Goal: Download file/media: Obtain a digital file from the website

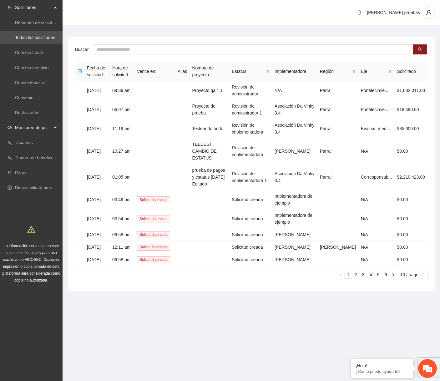
click at [46, 132] on span "Monitoreo de proyectos" at bounding box center [33, 127] width 37 height 12
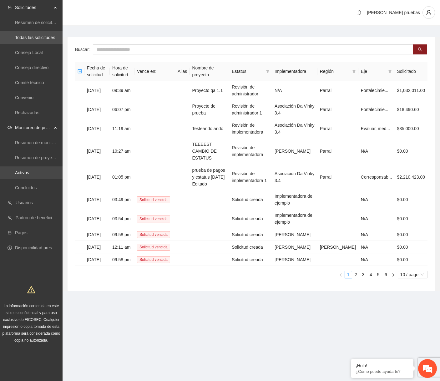
click at [29, 173] on link "Activos" at bounding box center [22, 172] width 14 height 5
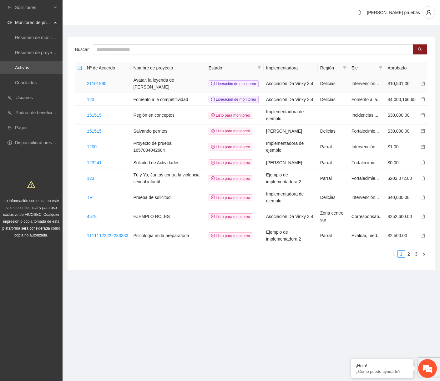
click at [103, 86] on td "21101990" at bounding box center [107, 83] width 46 height 19
click at [103, 82] on link "21101990" at bounding box center [96, 83] width 19 height 5
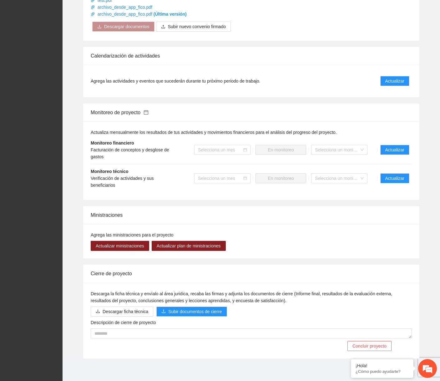
click at [396, 172] on li "Monitoreo técnico Verificación de actividades y sus beneficiarios Selecciona un…" at bounding box center [251, 178] width 321 height 28
click at [395, 184] on li "Monitoreo técnico Verificación de actividades y sus beneficiarios Selecciona un…" at bounding box center [251, 178] width 321 height 28
click at [398, 175] on span "Actualizar" at bounding box center [394, 178] width 19 height 7
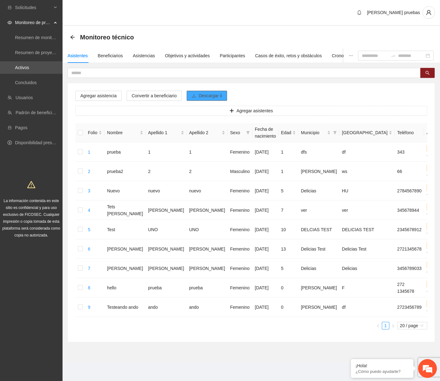
click at [204, 93] on span "Descargar ii" at bounding box center [209, 95] width 23 height 7
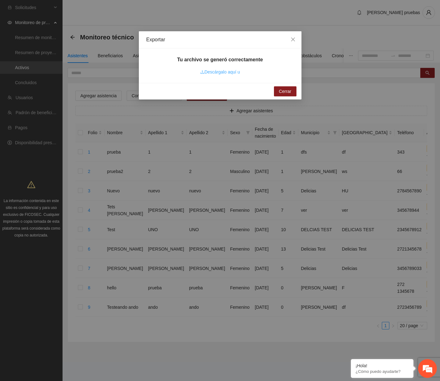
click at [234, 74] on link "Descárgalo aquí u" at bounding box center [220, 71] width 40 height 5
click at [287, 88] on span "Cerrar" at bounding box center [285, 91] width 12 height 7
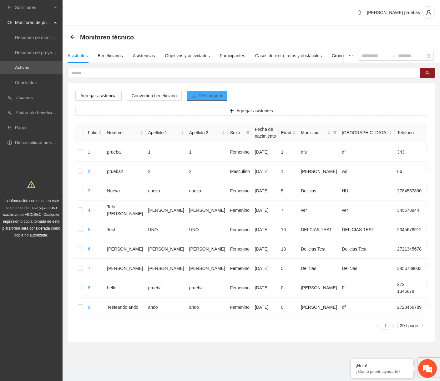
click at [211, 97] on span "Descargar ii" at bounding box center [209, 95] width 23 height 7
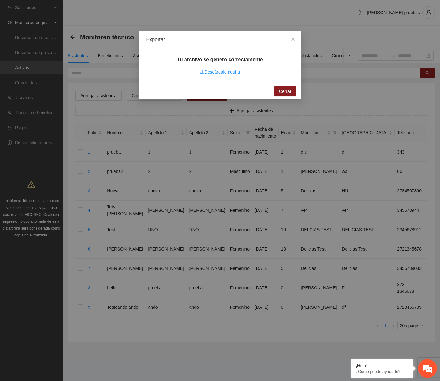
click at [228, 67] on div "Tu archivo se generó correctamente Descárgalo aquí u" at bounding box center [219, 65] width 147 height 19
click at [228, 70] on link "Descárgalo aquí u" at bounding box center [220, 71] width 40 height 5
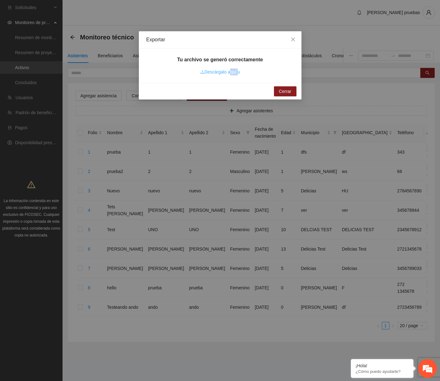
click at [228, 70] on link "Descárgalo aquí u" at bounding box center [220, 71] width 40 height 5
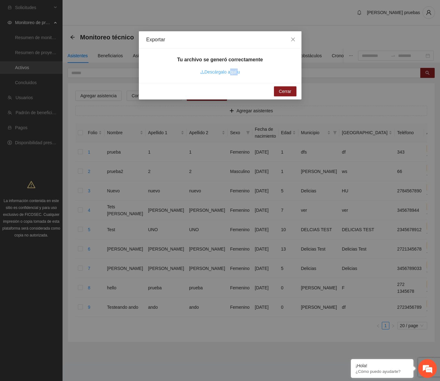
click at [228, 70] on link "Descárgalo aquí u" at bounding box center [220, 71] width 40 height 5
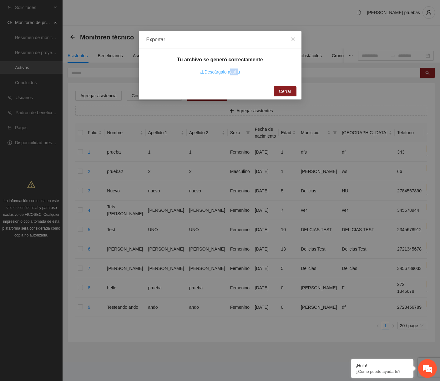
click at [228, 70] on link "Descárgalo aquí u" at bounding box center [220, 71] width 40 height 5
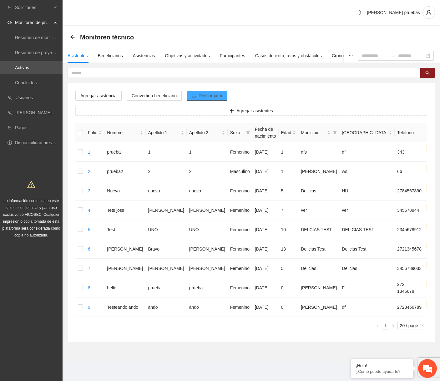
click at [207, 93] on span "Descargar ii" at bounding box center [209, 95] width 23 height 7
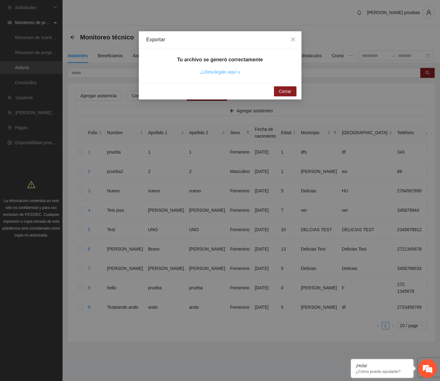
click at [223, 72] on link "Descárgalo aquí u" at bounding box center [220, 71] width 40 height 5
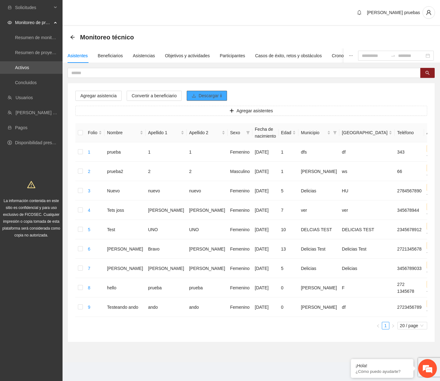
click at [205, 97] on span "Descargar ii" at bounding box center [209, 95] width 23 height 7
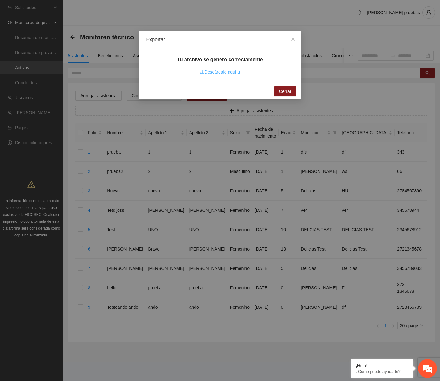
click at [224, 70] on link "Descárgalo aquí u" at bounding box center [220, 71] width 40 height 5
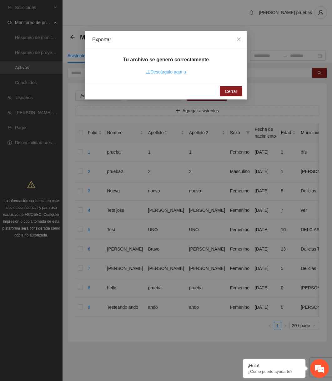
click at [174, 69] on link "Descárgalo aquí u" at bounding box center [166, 71] width 40 height 5
click at [158, 72] on link "Descárgalo aquí u" at bounding box center [166, 71] width 40 height 5
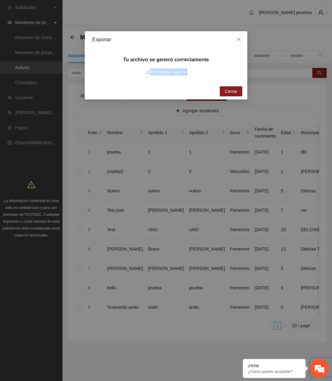
click at [158, 72] on link "Descárgalo aquí u" at bounding box center [166, 71] width 40 height 5
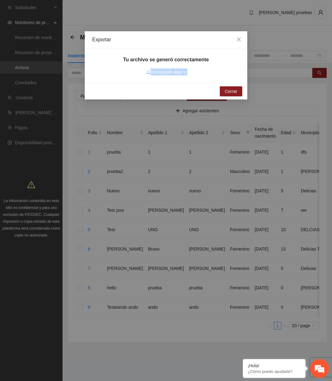
click at [158, 72] on link "Descárgalo aquí u" at bounding box center [166, 71] width 40 height 5
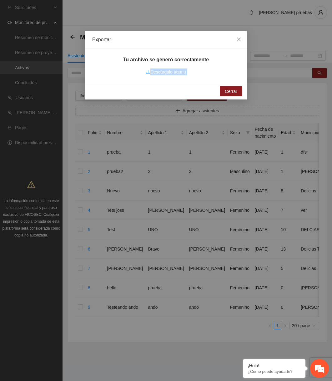
click at [158, 72] on link "Descárgalo aquí u" at bounding box center [166, 71] width 40 height 5
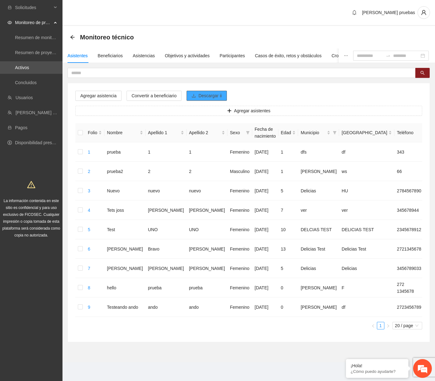
click at [209, 96] on span "Descargar ii" at bounding box center [209, 95] width 23 height 7
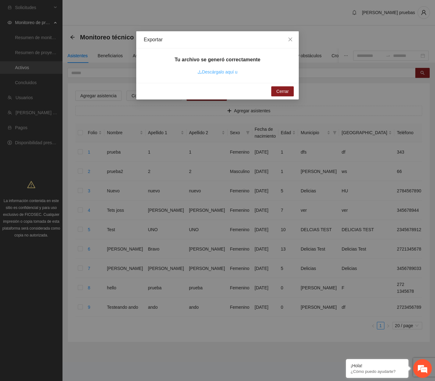
click at [226, 74] on link "Descárgalo aquí u" at bounding box center [217, 71] width 40 height 5
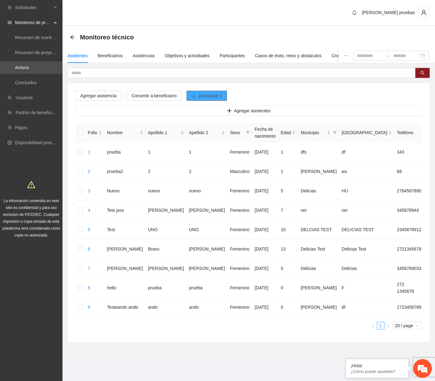
click at [201, 96] on span "Descargar ii" at bounding box center [209, 95] width 23 height 7
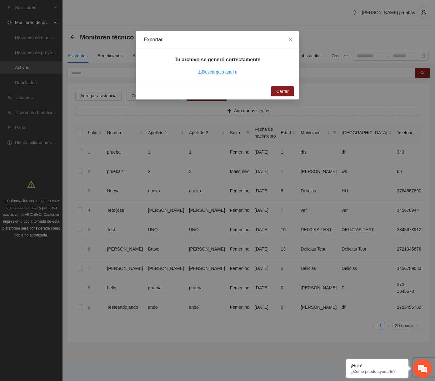
click at [221, 75] on div "Descárgalo aquí u" at bounding box center [217, 71] width 40 height 7
click at [226, 72] on link "Descárgalo aquí u" at bounding box center [217, 71] width 40 height 5
click at [224, 73] on link "Descárgalo aquí u" at bounding box center [217, 71] width 40 height 5
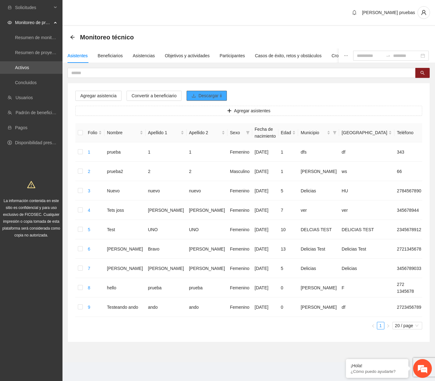
click at [216, 97] on span "Descargar ii" at bounding box center [209, 95] width 23 height 7
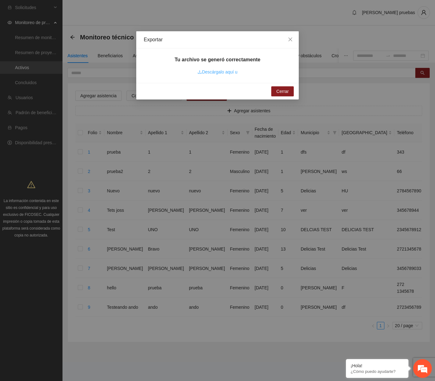
click at [227, 73] on link "Descárgalo aquí u" at bounding box center [217, 71] width 40 height 5
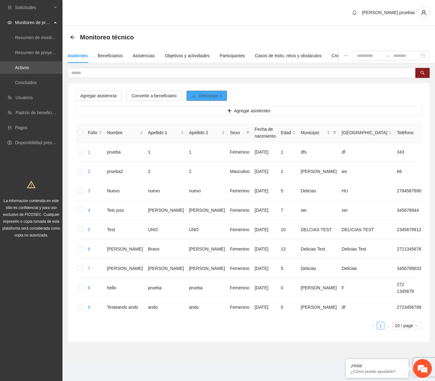
click at [222, 93] on span "Descargar ii" at bounding box center [209, 95] width 23 height 7
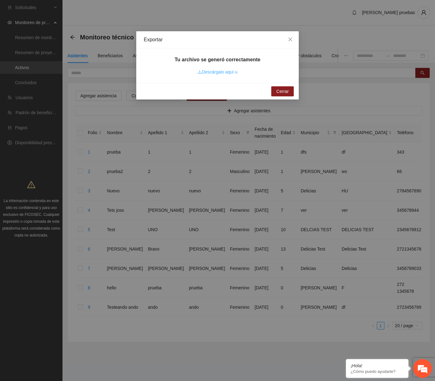
click at [222, 74] on link "Descárgalo aquí u" at bounding box center [217, 71] width 40 height 5
click at [226, 72] on link "Descárgalo aquí u" at bounding box center [217, 71] width 40 height 5
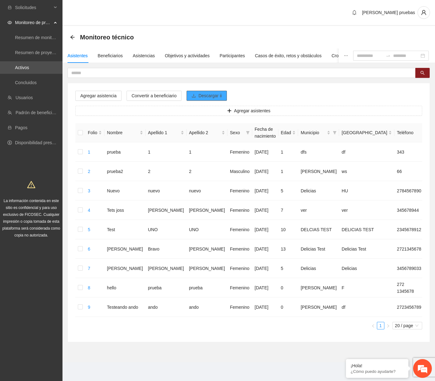
click at [220, 99] on button "Descargar ii" at bounding box center [207, 96] width 40 height 10
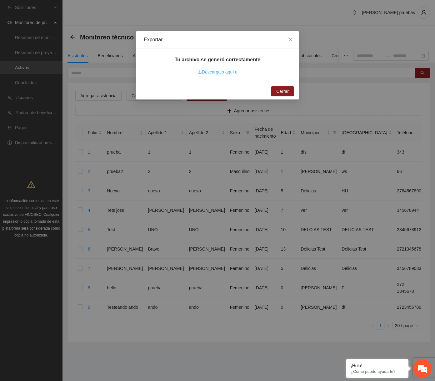
click at [224, 71] on link "Descárgalo aquí u" at bounding box center [217, 71] width 40 height 5
click at [234, 71] on link "Descárgalo aquí u" at bounding box center [217, 71] width 40 height 5
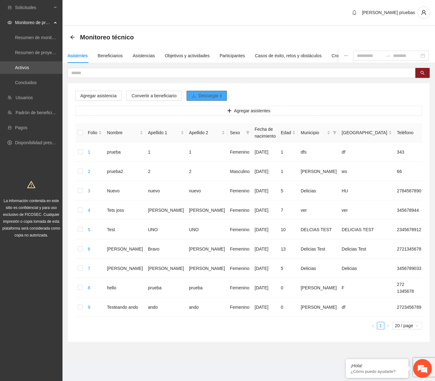
click at [202, 95] on span "Descargar ii" at bounding box center [209, 95] width 23 height 7
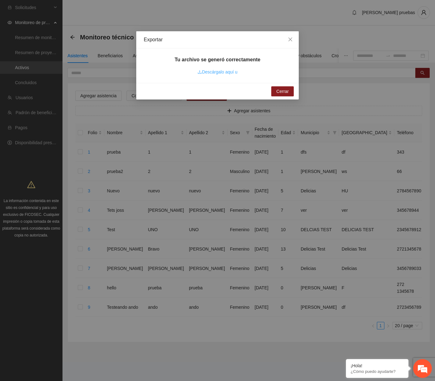
click at [218, 72] on link "Descárgalo aquí u" at bounding box center [217, 71] width 40 height 5
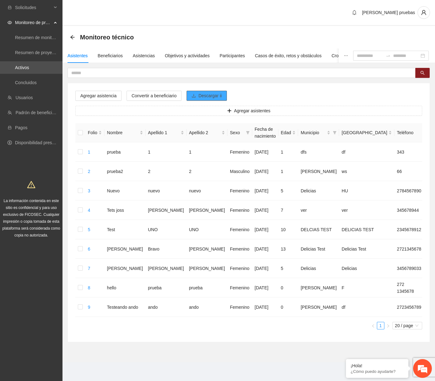
click at [215, 97] on span "Descargar ii" at bounding box center [209, 95] width 23 height 7
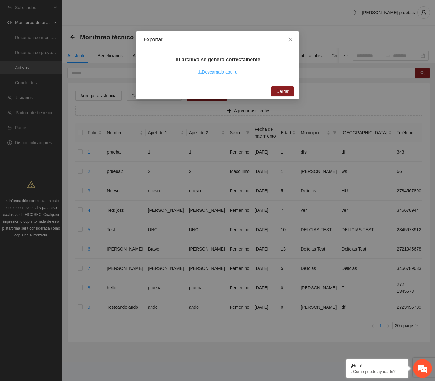
click at [227, 72] on link "Descárgalo aquí u" at bounding box center [217, 71] width 40 height 5
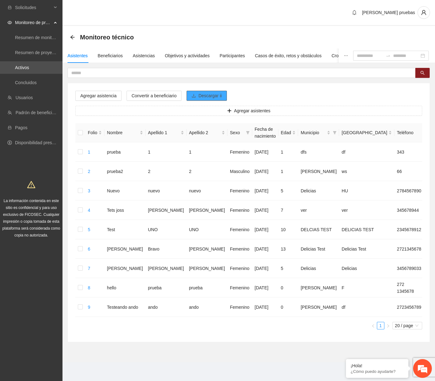
click at [216, 91] on button "Descargar ii" at bounding box center [207, 96] width 40 height 10
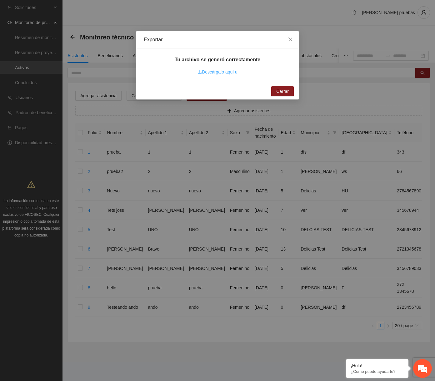
click at [219, 72] on link "Descárgalo aquí u" at bounding box center [217, 71] width 40 height 5
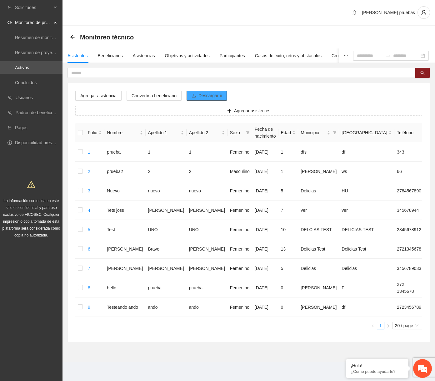
click at [221, 97] on span "Descargar ii" at bounding box center [209, 95] width 23 height 7
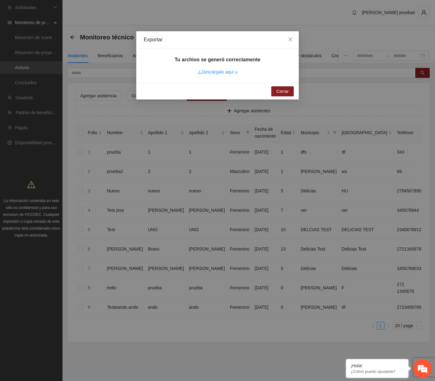
click at [228, 72] on link "Descárgalo aquí u" at bounding box center [217, 71] width 40 height 5
click at [227, 72] on link "Descárgalo aquí u" at bounding box center [217, 71] width 40 height 5
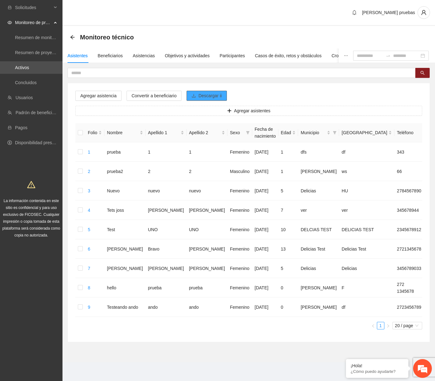
click at [206, 96] on span "Descargar ii" at bounding box center [209, 95] width 23 height 7
click at [199, 97] on button "Descargar ii" at bounding box center [207, 96] width 40 height 10
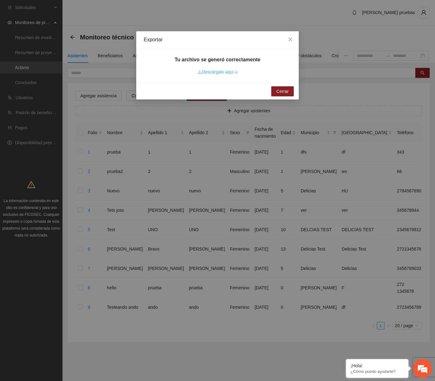
click at [229, 72] on link "Descárgalo aquí u" at bounding box center [217, 71] width 40 height 5
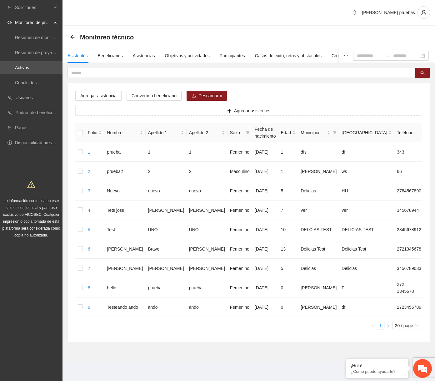
click at [207, 100] on div "Agregar asistencia Convertir a beneficiario Descargar ii Agregar asistentes Fol…" at bounding box center [249, 212] width 362 height 258
click at [211, 96] on span "Descargar ii" at bounding box center [209, 95] width 23 height 7
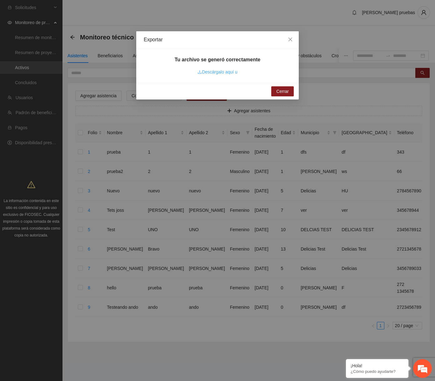
click at [229, 74] on link "Descárgalo aquí u" at bounding box center [217, 71] width 40 height 5
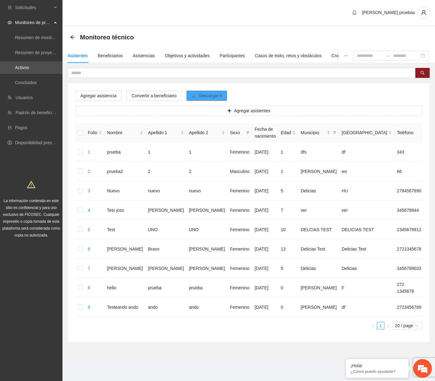
click at [207, 97] on span "Descargar ii" at bounding box center [209, 95] width 23 height 7
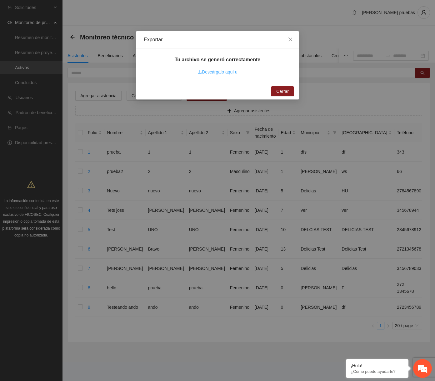
click at [231, 73] on link "Descárgalo aquí u" at bounding box center [217, 71] width 40 height 5
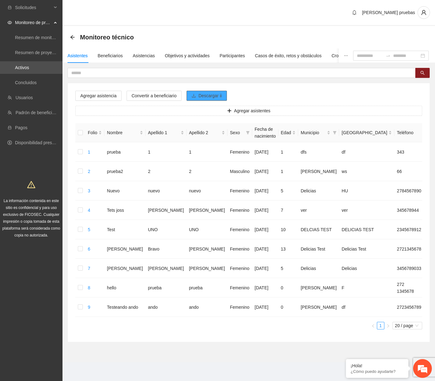
click at [210, 95] on span "Descargar ii" at bounding box center [209, 95] width 23 height 7
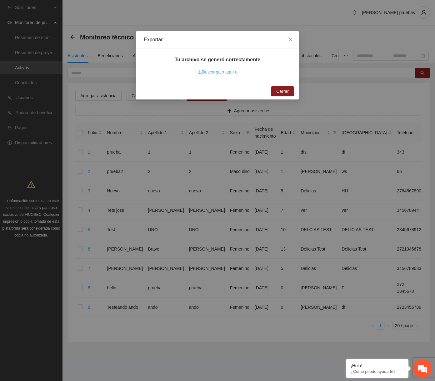
click at [218, 73] on link "Descárgalo aquí u" at bounding box center [217, 71] width 40 height 5
click at [292, 41] on icon "close" at bounding box center [290, 39] width 5 height 5
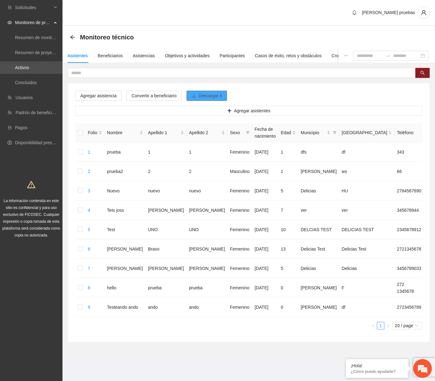
click at [216, 92] on button "Descargar ii" at bounding box center [207, 96] width 40 height 10
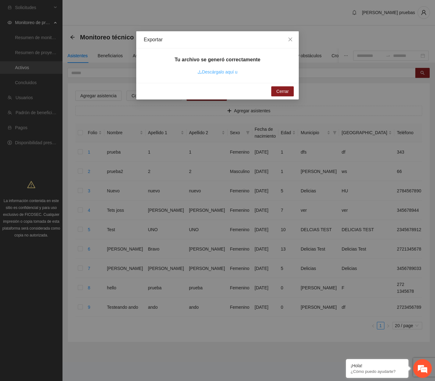
click at [222, 72] on link "Descárgalo aquí u" at bounding box center [217, 71] width 40 height 5
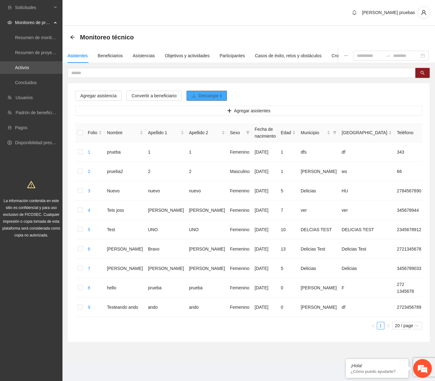
click at [217, 96] on span "Descargar ii" at bounding box center [209, 95] width 23 height 7
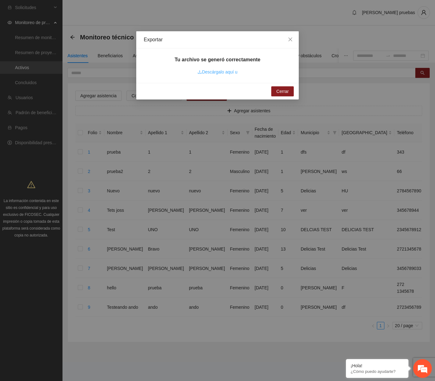
click at [217, 72] on link "Descárgalo aquí u" at bounding box center [217, 71] width 40 height 5
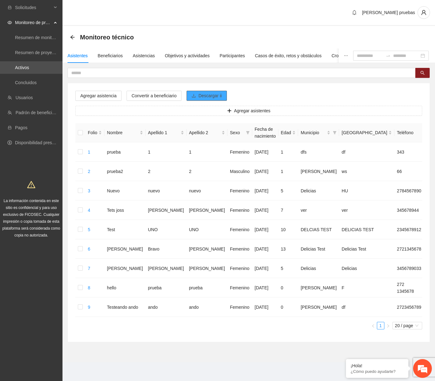
click at [222, 97] on span "Descargar ii" at bounding box center [209, 95] width 23 height 7
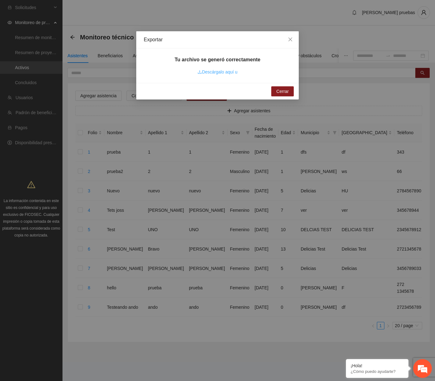
click at [216, 72] on link "Descárgalo aquí u" at bounding box center [217, 71] width 40 height 5
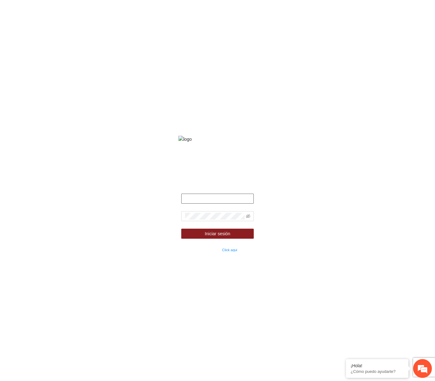
click at [217, 203] on input "text" at bounding box center [217, 198] width 72 height 10
click at [232, 203] on input "text" at bounding box center [217, 198] width 72 height 10
click at [181, 228] on button "Iniciar sesión" at bounding box center [217, 233] width 72 height 10
type input "**********"
click at [247, 218] on icon "eye-invisible" at bounding box center [248, 216] width 4 height 4
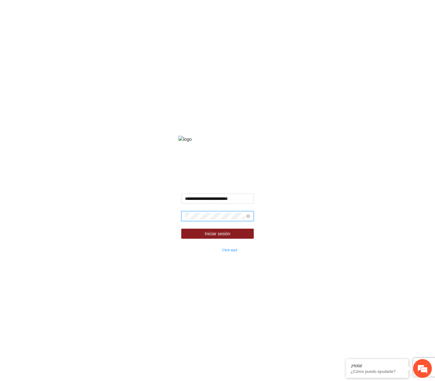
click at [241, 234] on form "**********" at bounding box center [217, 222] width 72 height 59
click at [240, 236] on form "**********" at bounding box center [217, 222] width 72 height 59
click at [239, 238] on button "Iniciar sesión" at bounding box center [217, 233] width 72 height 10
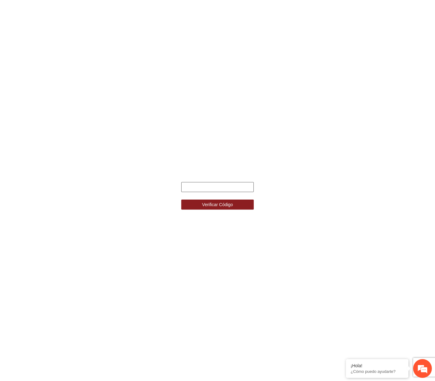
click at [202, 190] on input "text" at bounding box center [217, 187] width 72 height 10
type input "******"
click at [181, 199] on button "Verificar Código" at bounding box center [217, 204] width 72 height 10
